Goal: Task Accomplishment & Management: Complete application form

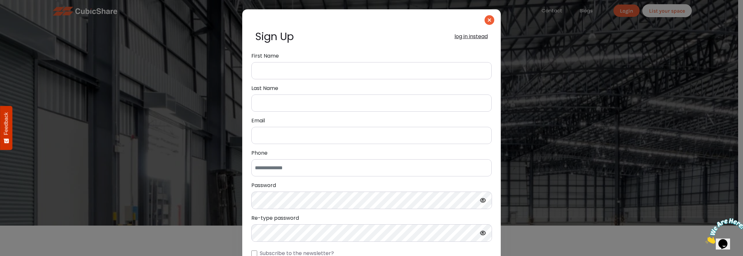
type input "**********"
click at [466, 38] on button "log in instead" at bounding box center [470, 37] width 33 height 8
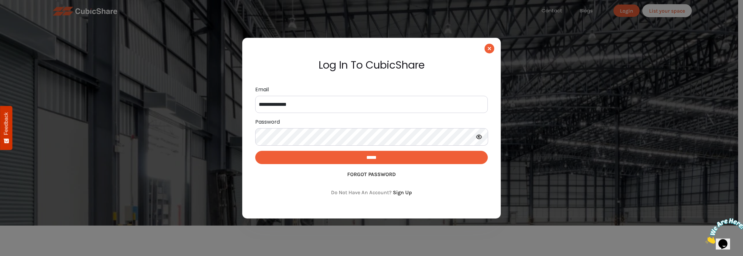
click at [372, 162] on input "*****" at bounding box center [371, 157] width 232 height 13
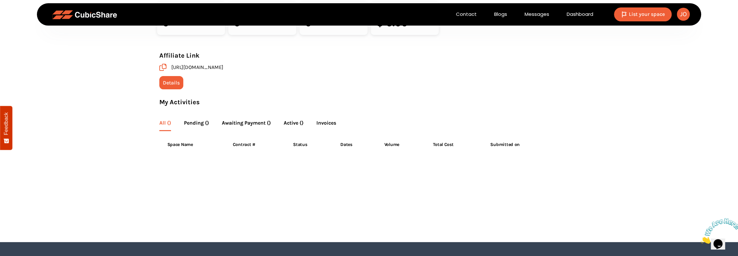
scroll to position [65, 0]
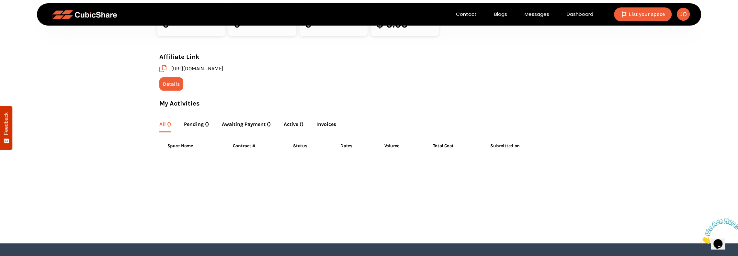
click at [626, 13] on img at bounding box center [624, 14] width 7 height 7
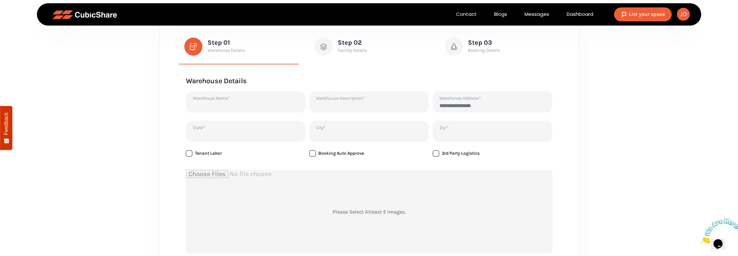
scroll to position [32, 0]
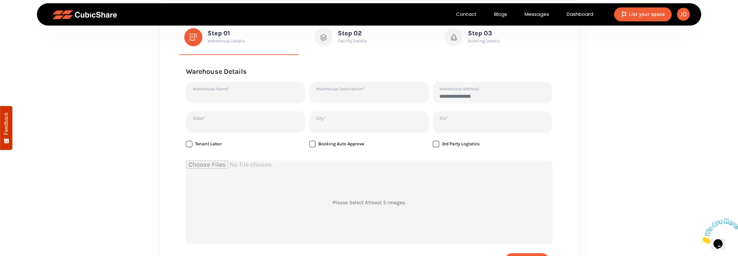
click at [187, 142] on span at bounding box center [189, 144] width 6 height 6
click at [434, 143] on span at bounding box center [436, 144] width 6 height 6
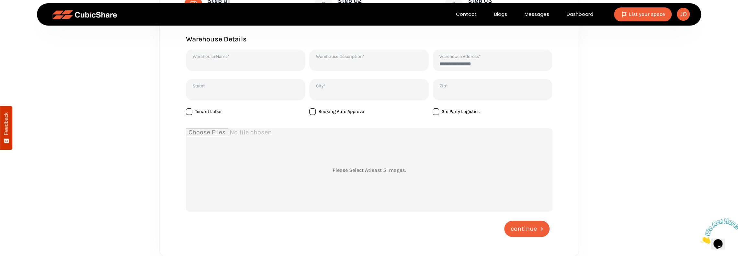
click at [403, 175] on input "file" at bounding box center [369, 170] width 366 height 84
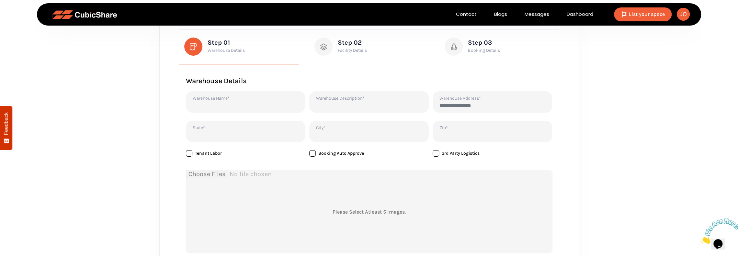
scroll to position [32, 0]
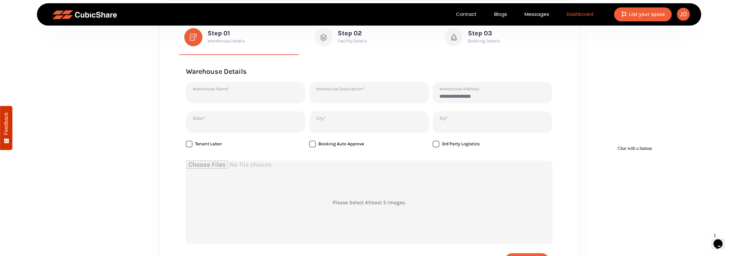
click at [569, 13] on link "Dashboard" at bounding box center [580, 14] width 44 height 7
